Goal: Transaction & Acquisition: Purchase product/service

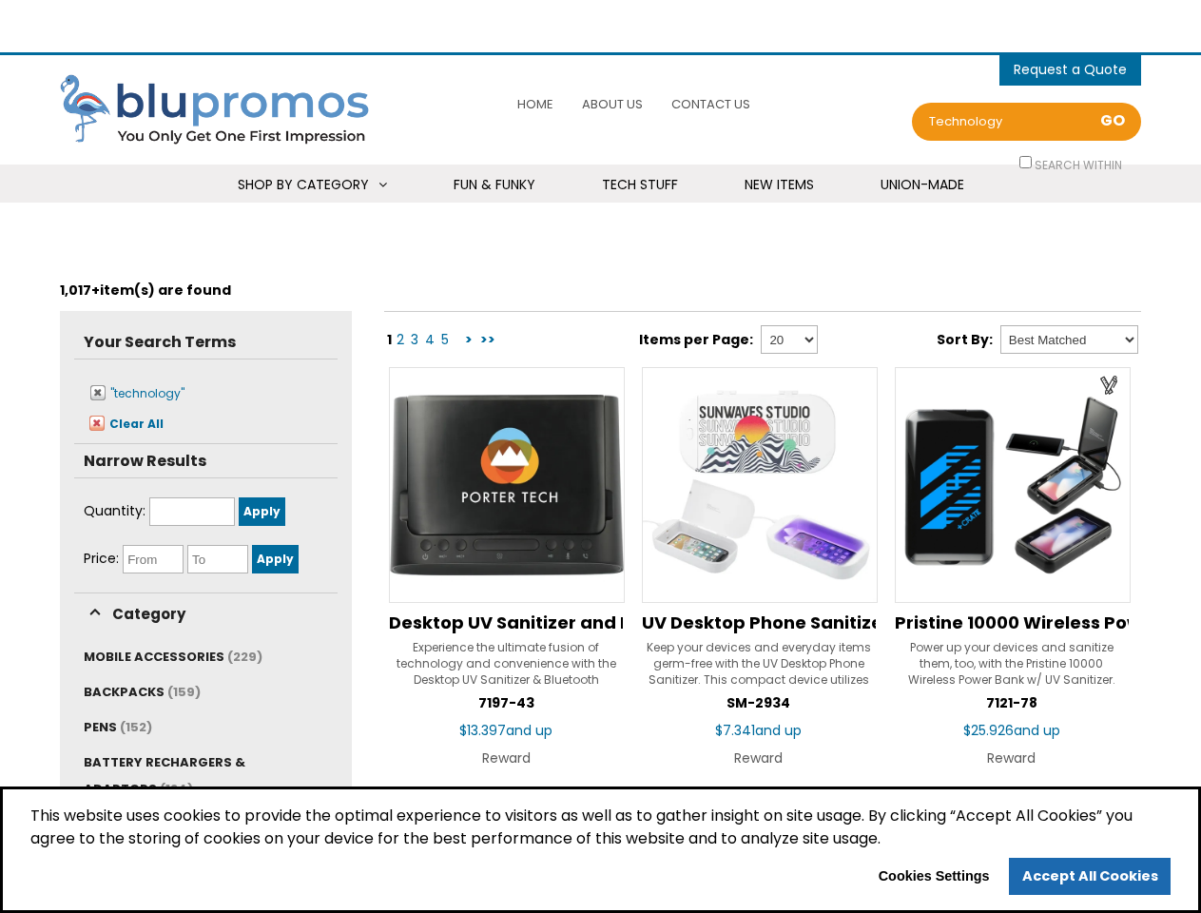
select select "Language Translate Widget"
click at [1070, 69] on span "0 items - Cart" at bounding box center [1069, 72] width 113 height 24
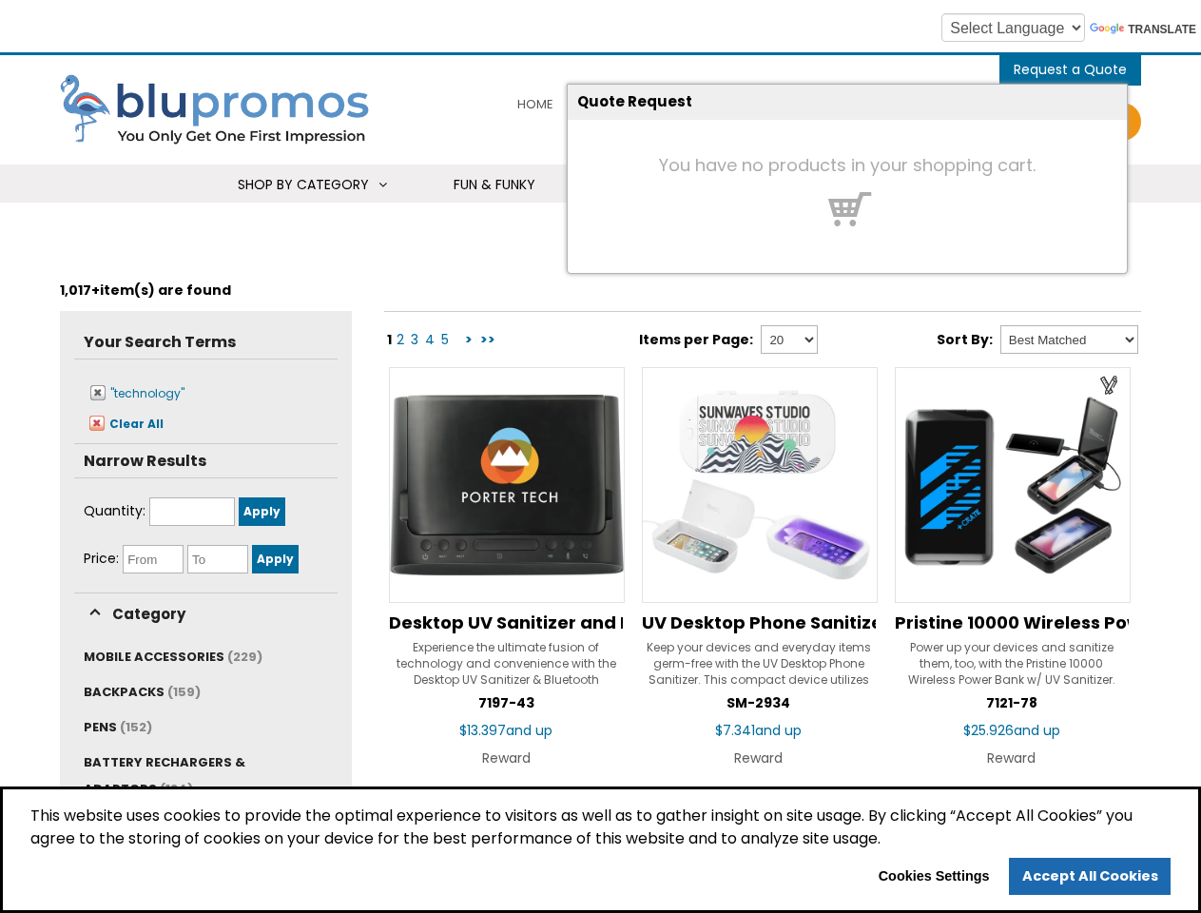
click at [1027, 162] on h4 "You have no products in your shopping cart." at bounding box center [847, 165] width 559 height 19
click at [311, 184] on span "Shop By Category" at bounding box center [303, 184] width 131 height 19
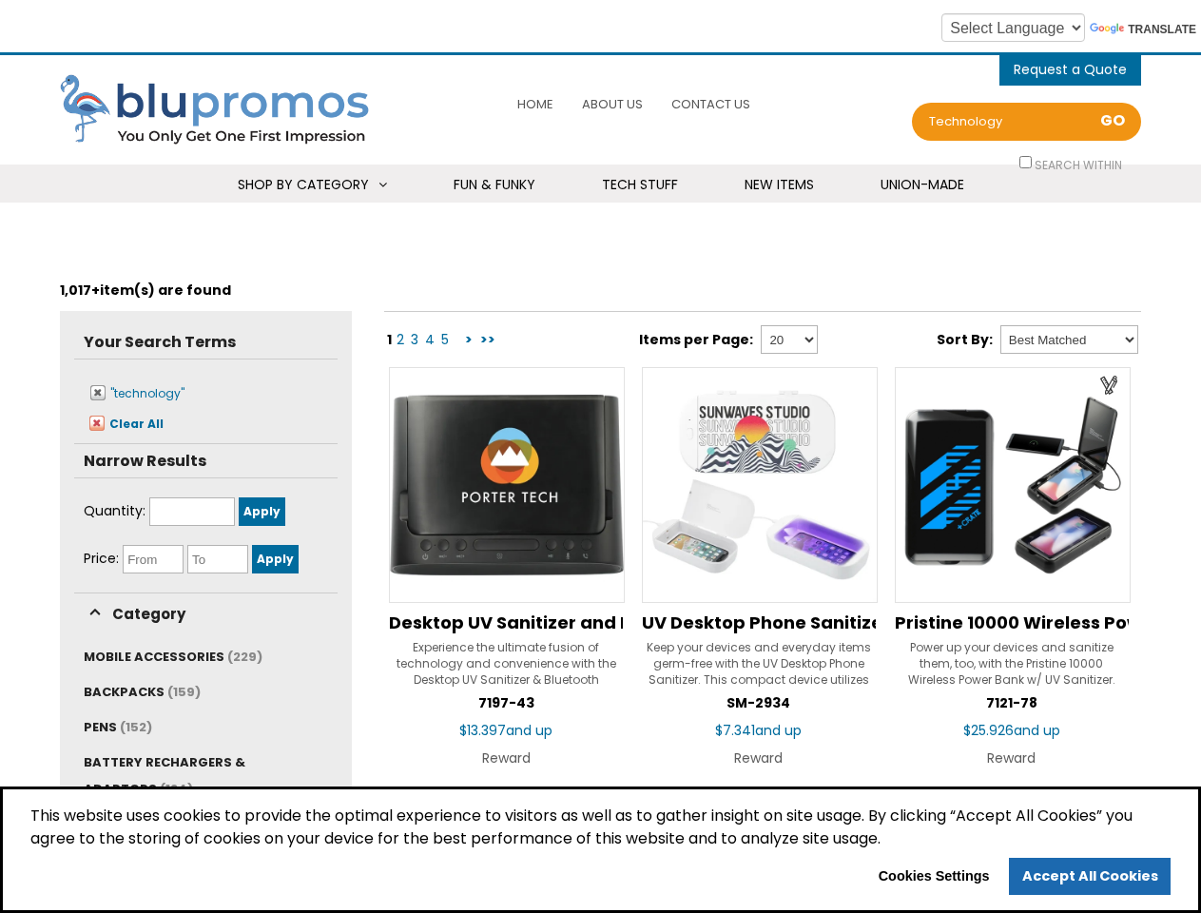
click at [0, 0] on li "Technology USB Flash Drives 8GB 4GB 2GB USB-C Power Banks 6000 mAh 3000 mAh 200…" at bounding box center [0, 0] width 0 height 0
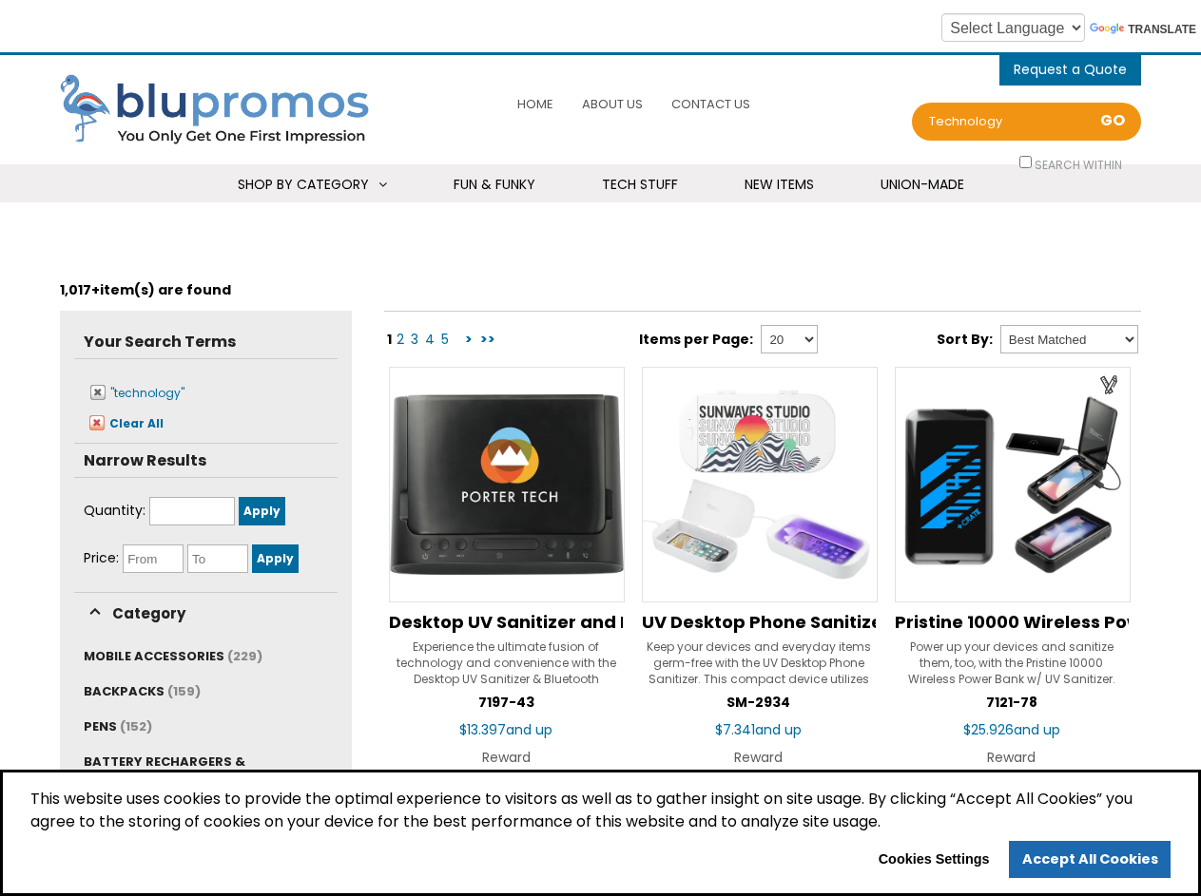
click at [0, 0] on link "Toys & Novelties" at bounding box center [0, 0] width 0 height 0
click at [168, 656] on span "MOBILE ACCESSORIES" at bounding box center [154, 656] width 141 height 18
click at [140, 691] on span "BACKPACKS" at bounding box center [124, 692] width 81 height 18
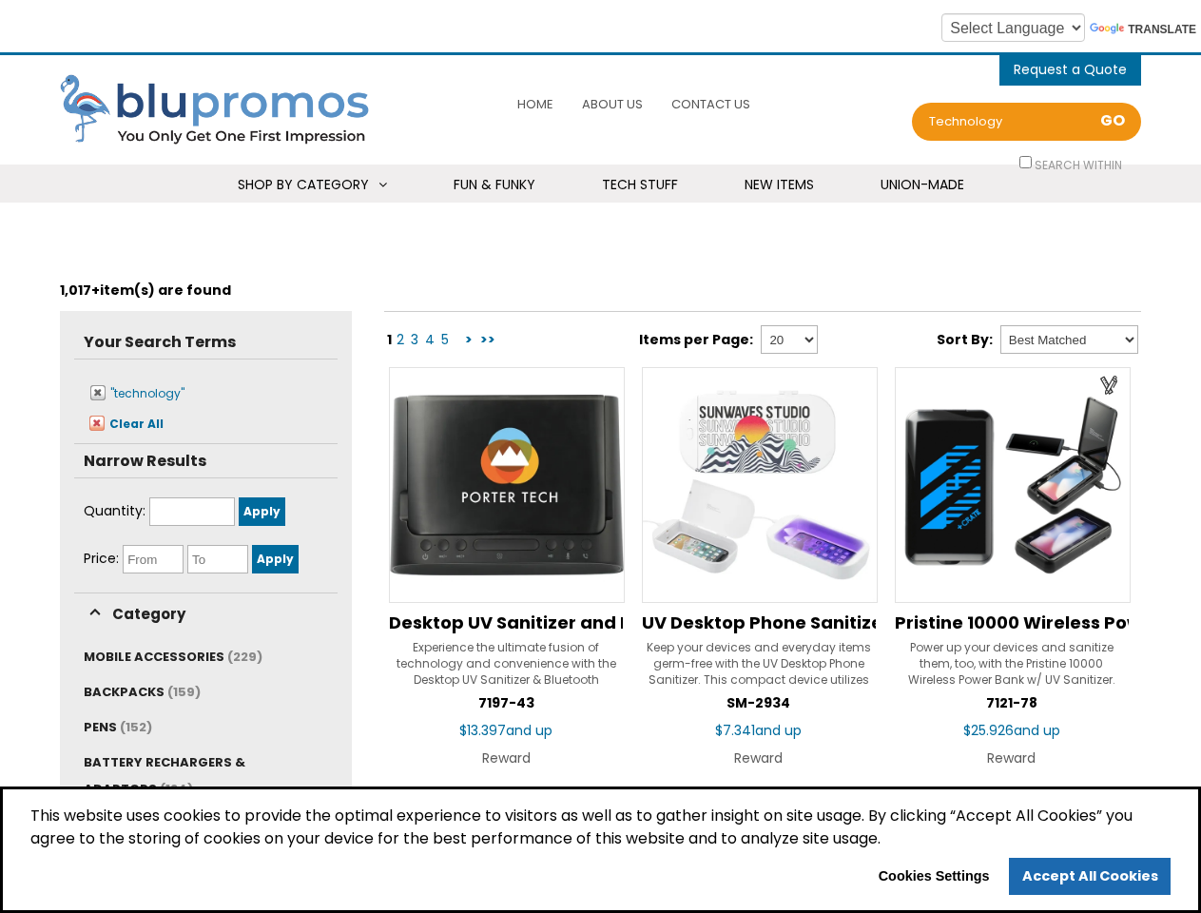
click at [116, 726] on link "PENS (152)" at bounding box center [118, 727] width 68 height 18
click at [160, 775] on li "BATTERY RECHARGERS & ADAPTORS (124)" at bounding box center [206, 779] width 244 height 62
click at [600, 850] on span "This website uses cookies to provide the optimal experience to visitors as well…" at bounding box center [600, 830] width 1140 height 53
